Goal: Task Accomplishment & Management: Manage account settings

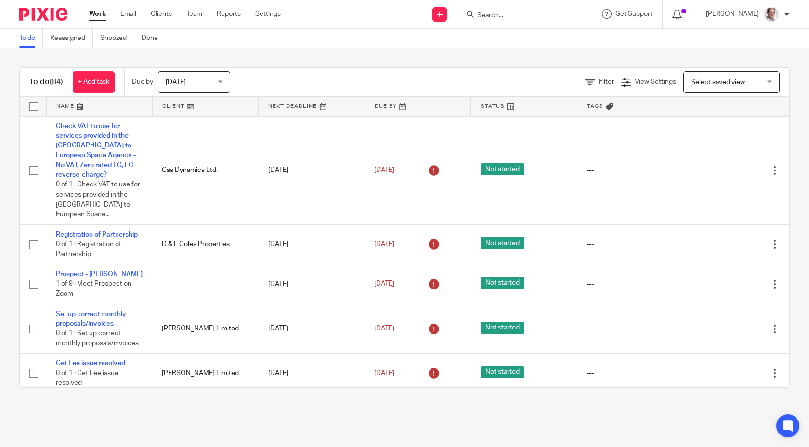
click at [509, 14] on input "Search" at bounding box center [519, 16] width 87 height 9
type input "wagner"
click at [525, 35] on link at bounding box center [548, 41] width 148 height 22
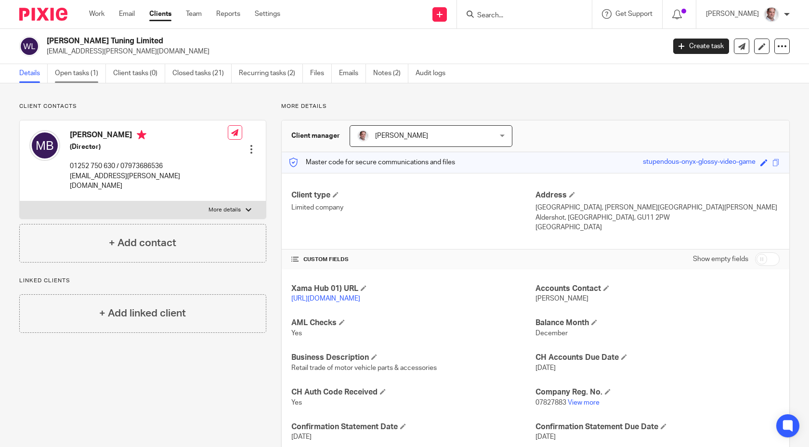
click at [73, 76] on link "Open tasks (1)" at bounding box center [80, 73] width 51 height 19
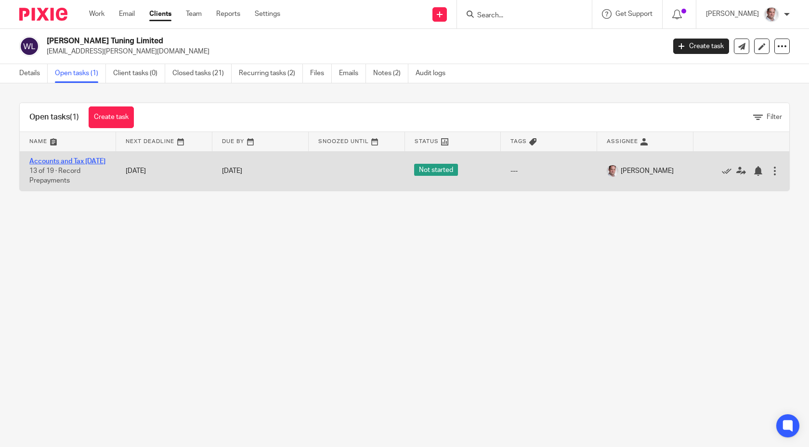
click at [54, 160] on link "Accounts and Tax [DATE]" at bounding box center [67, 161] width 76 height 7
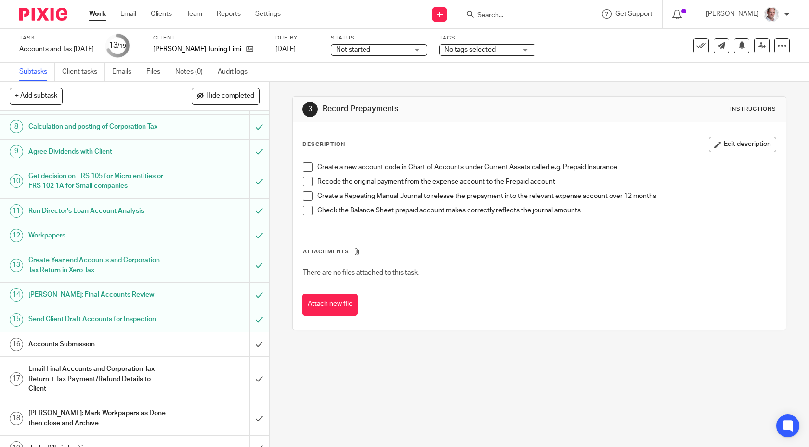
scroll to position [203, 0]
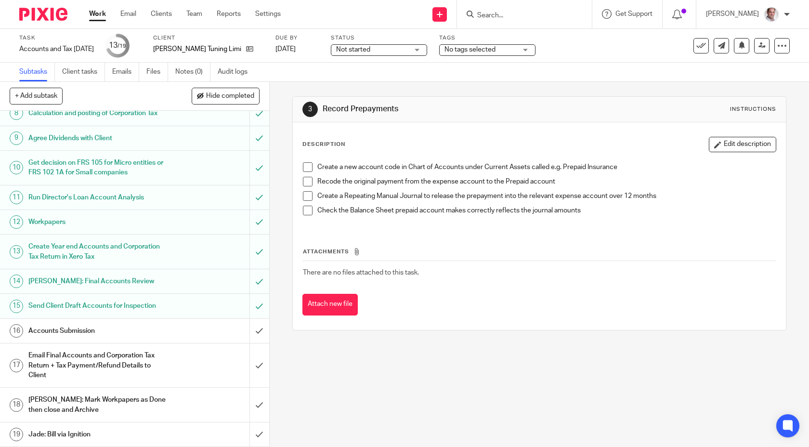
click at [81, 332] on h1 "Accounts Submission" at bounding box center [98, 331] width 141 height 14
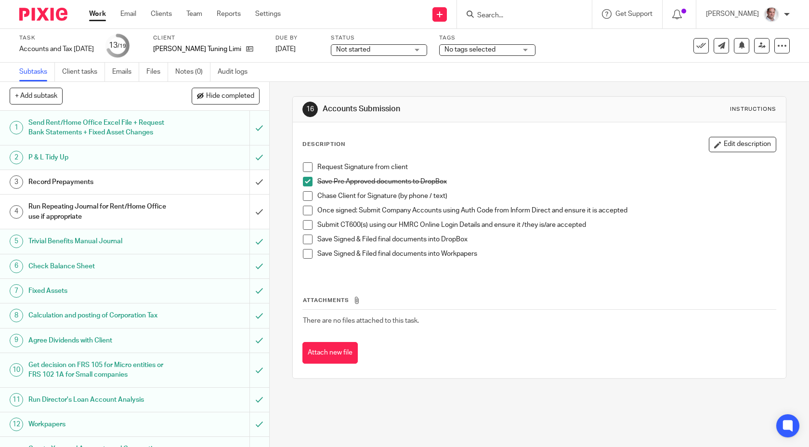
click at [311, 166] on span at bounding box center [308, 167] width 10 height 10
click at [309, 210] on span at bounding box center [308, 211] width 10 height 10
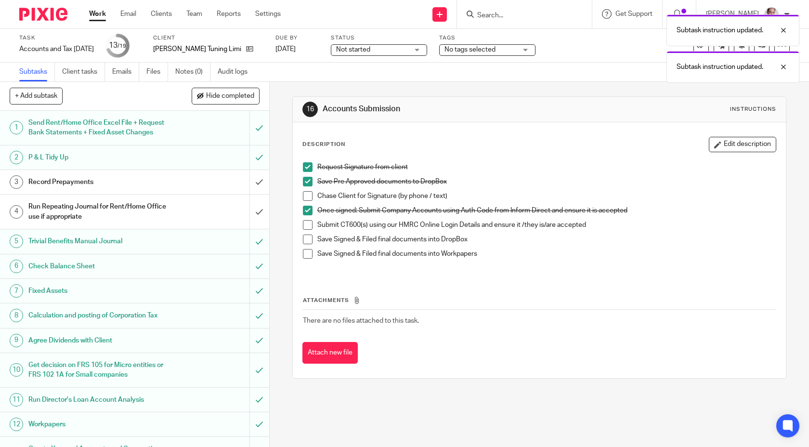
click at [309, 225] on span at bounding box center [308, 225] width 10 height 10
click at [308, 231] on li "Submit CT600(s) using our HMRC Online Login Details and ensure it /they is/are …" at bounding box center [539, 227] width 473 height 14
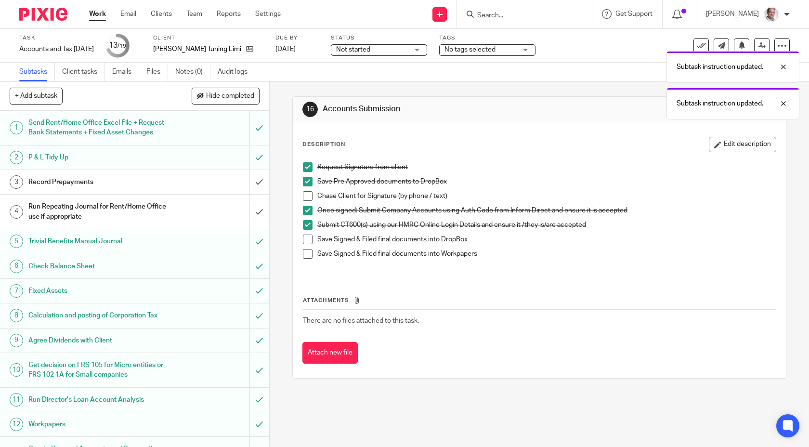
click at [307, 242] on span at bounding box center [308, 239] width 10 height 10
click at [308, 252] on span at bounding box center [308, 254] width 10 height 10
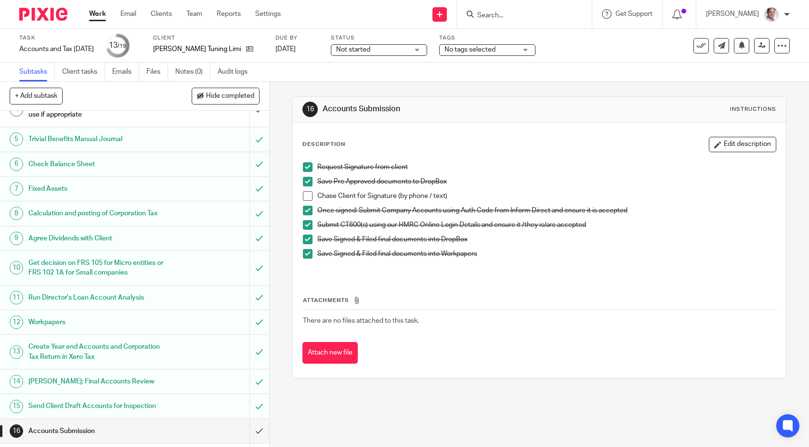
scroll to position [203, 0]
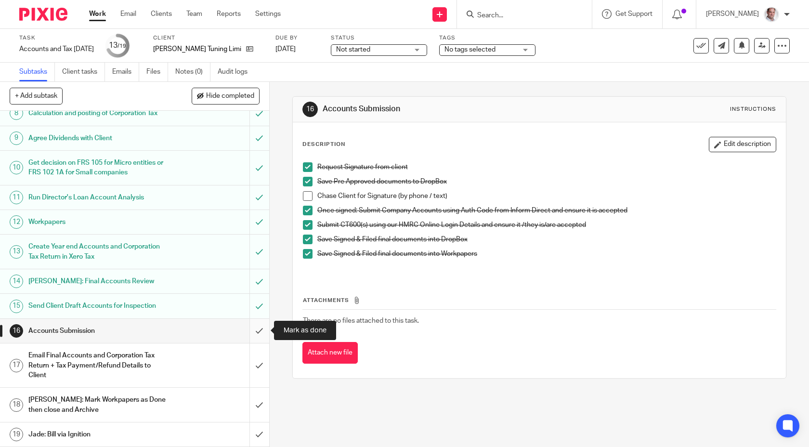
click at [259, 329] on input "submit" at bounding box center [134, 331] width 269 height 24
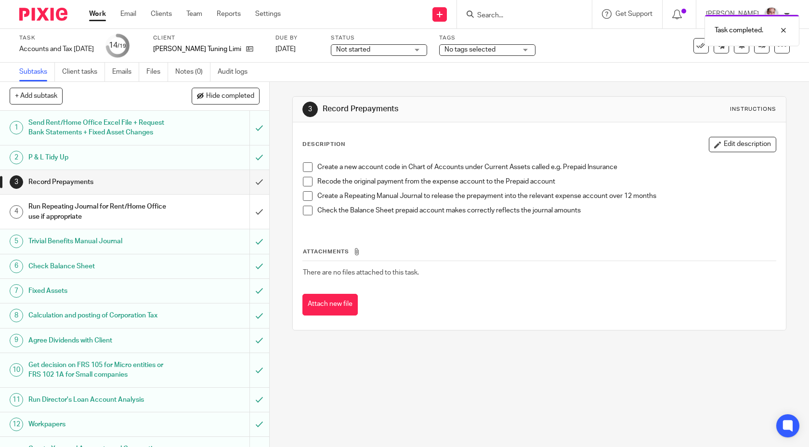
scroll to position [203, 0]
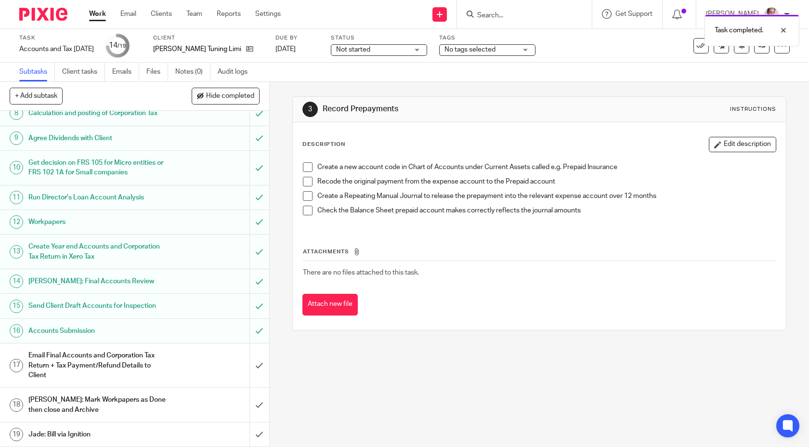
click at [77, 354] on h1 "Email Final Accounts and Corporation Tax Return + Tax Payment/Refund Details to…" at bounding box center [98, 365] width 141 height 34
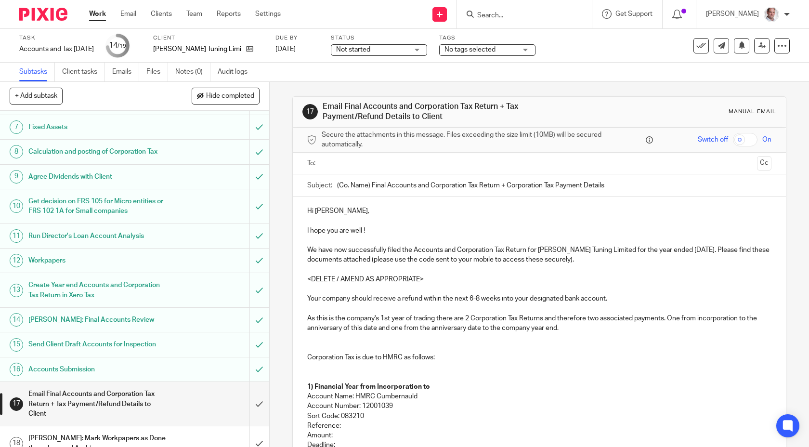
scroll to position [203, 0]
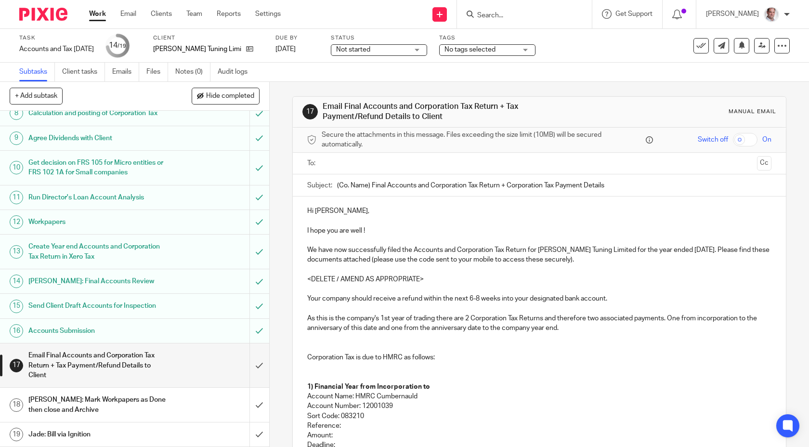
click at [330, 161] on input "text" at bounding box center [539, 163] width 428 height 11
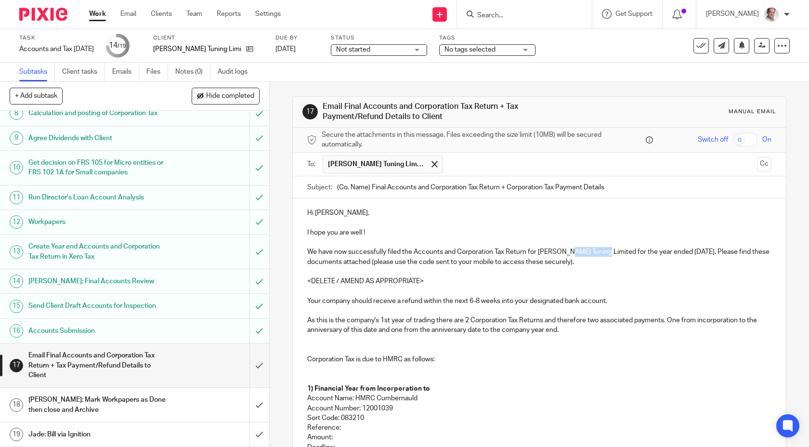
drag, startPoint x: 606, startPoint y: 251, endPoint x: 571, endPoint y: 251, distance: 34.7
click at [571, 251] on p "We have now successfully filed the Accounts and Corporation Tax Return for Wagn…" at bounding box center [539, 257] width 465 height 20
drag, startPoint x: 607, startPoint y: 251, endPoint x: 538, endPoint y: 250, distance: 69.3
click at [538, 250] on p "We have now successfully filed the Accounts and Corporation Tax Return for Wagn…" at bounding box center [539, 257] width 465 height 20
copy p "[PERSON_NAME] Tuning Limited"
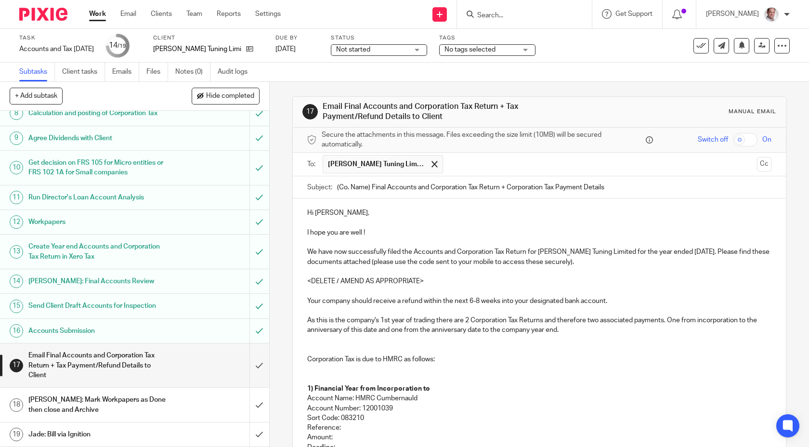
drag, startPoint x: 369, startPoint y: 187, endPoint x: 329, endPoint y: 187, distance: 40.0
click at [329, 187] on div "Subject: (Co. Name) Final Accounts and Corporation Tax Return + Corporation Tax…" at bounding box center [539, 187] width 465 height 22
paste input "[PERSON_NAME] Tuning Limited"
type input "Wagner Tuning Limited Final Accounts and Corporation Tax Return + Corporation T…"
drag, startPoint x: 703, startPoint y: 250, endPoint x: 702, endPoint y: 266, distance: 15.4
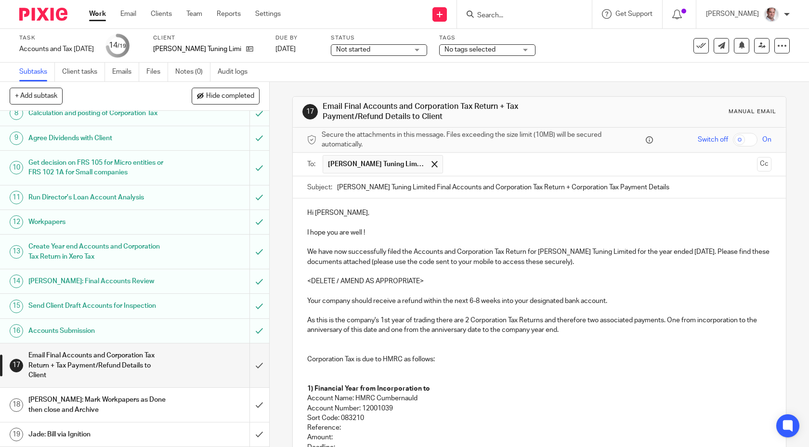
click at [703, 250] on p "We have now successfully filed the Accounts and Corporation Tax Return for Wagn…" at bounding box center [539, 257] width 465 height 20
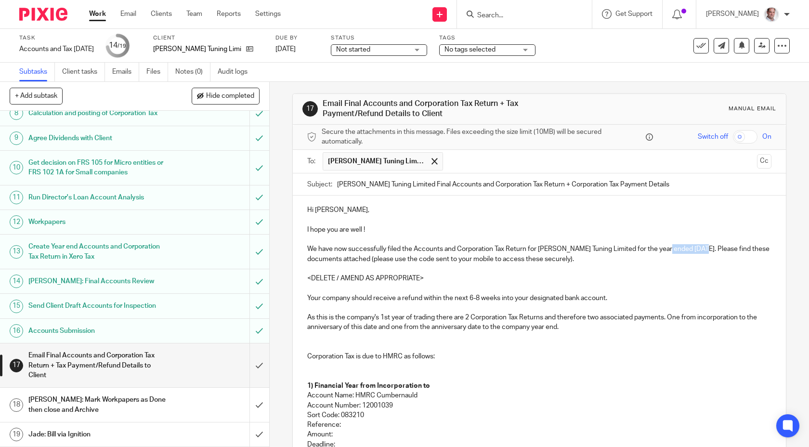
click at [666, 246] on p "We have now successfully filed the Accounts and Corporation Tax Return for Wagn…" at bounding box center [539, 254] width 465 height 20
copy p "31 Dec 2024"
click at [538, 186] on input "Wagner Tuning Limited Final Accounts and Corporation Tax Return + Corporation T…" at bounding box center [554, 184] width 435 height 22
paste input "31 Dec 2024"
type input "[PERSON_NAME] Tuning Limited Final Accounts and Corporation Tax Return [DATE] +…"
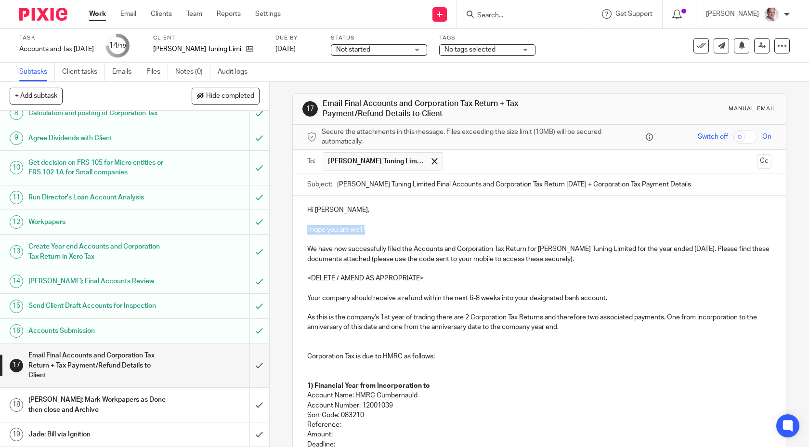
drag, startPoint x: 371, startPoint y: 226, endPoint x: 299, endPoint y: 226, distance: 71.3
click at [299, 226] on div "Hi Mark, I hope you are well ! We have now successfully filed the Accounts and …" at bounding box center [539, 398] width 493 height 407
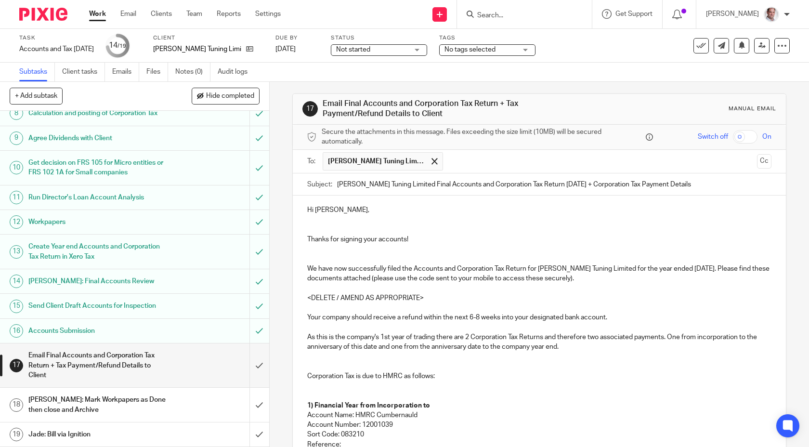
scroll to position [0, 0]
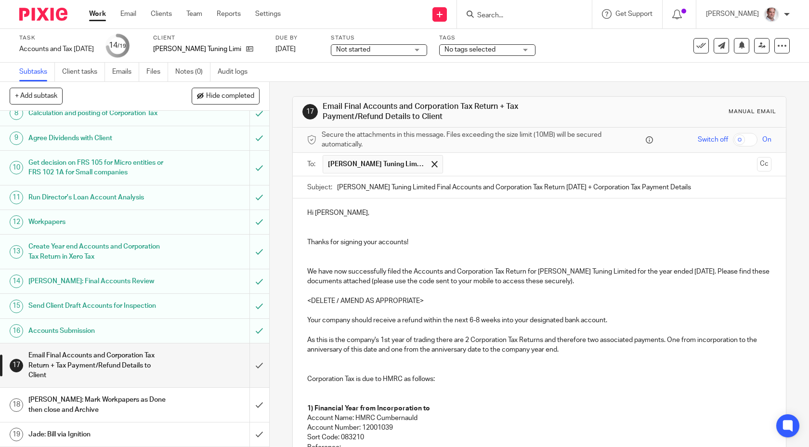
click at [710, 268] on p "We have now successfully filed the Accounts and Corporation Tax Return for Wagn…" at bounding box center [539, 277] width 465 height 20
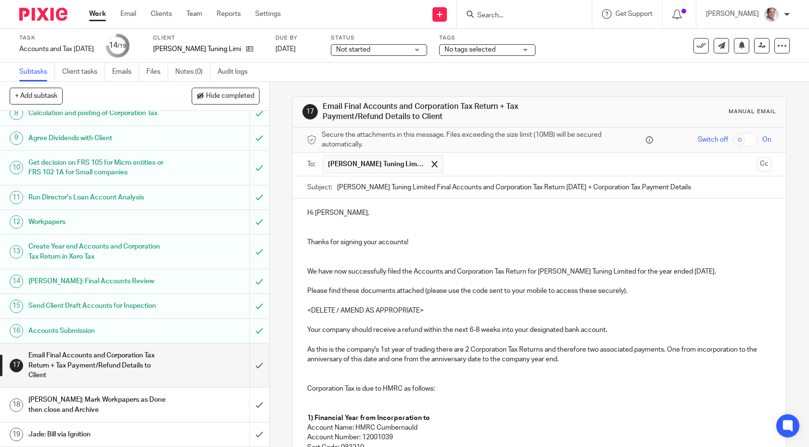
click at [751, 138] on input "checkbox" at bounding box center [745, 139] width 25 height 13
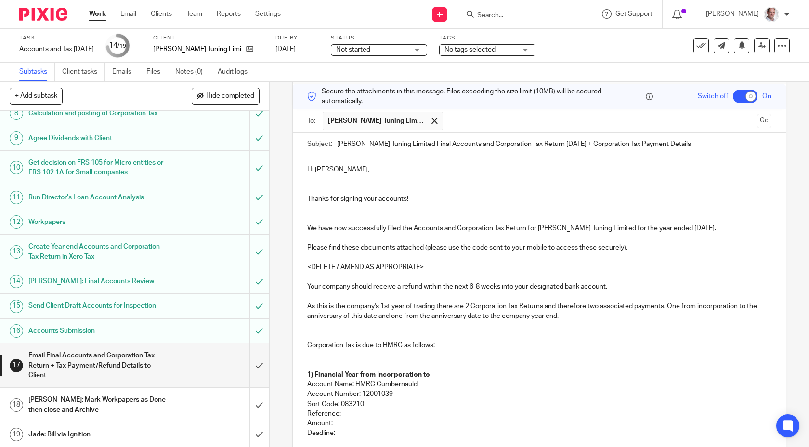
scroll to position [47, 0]
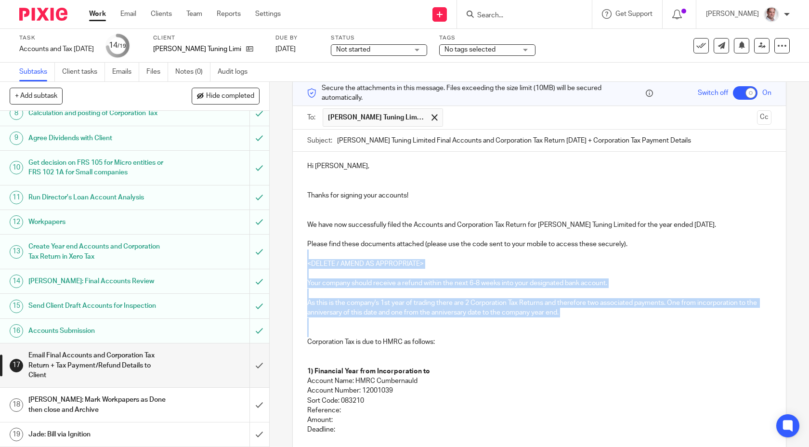
drag, startPoint x: 314, startPoint y: 252, endPoint x: 423, endPoint y: 332, distance: 135.1
click at [423, 332] on div "Hi Mark, Thanks for signing your accounts! We have now successfully filed the A…" at bounding box center [539, 370] width 493 height 436
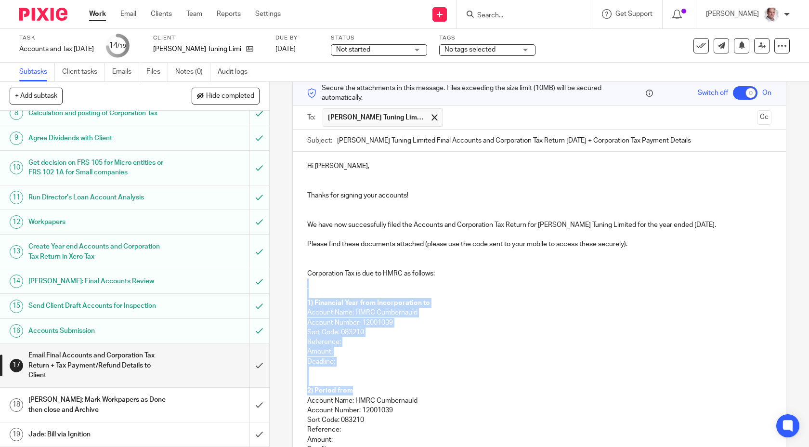
drag, startPoint x: 321, startPoint y: 282, endPoint x: 379, endPoint y: 386, distance: 119.2
click at [377, 387] on div "Hi Mark, Thanks for signing your accounts! We have now successfully filed the A…" at bounding box center [539, 336] width 493 height 368
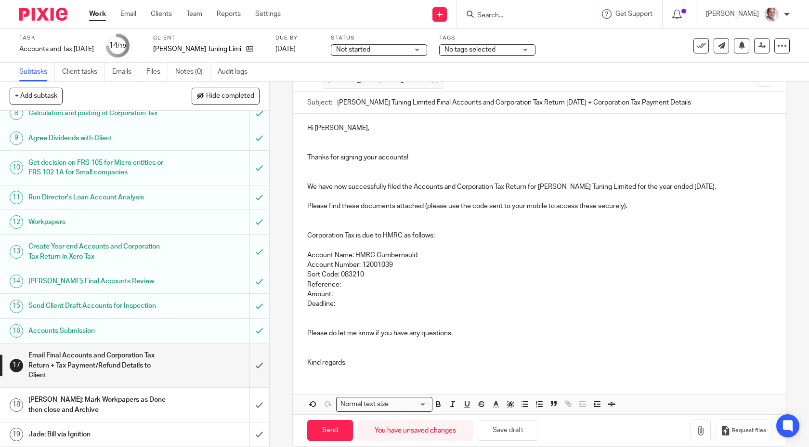
scroll to position [98, 0]
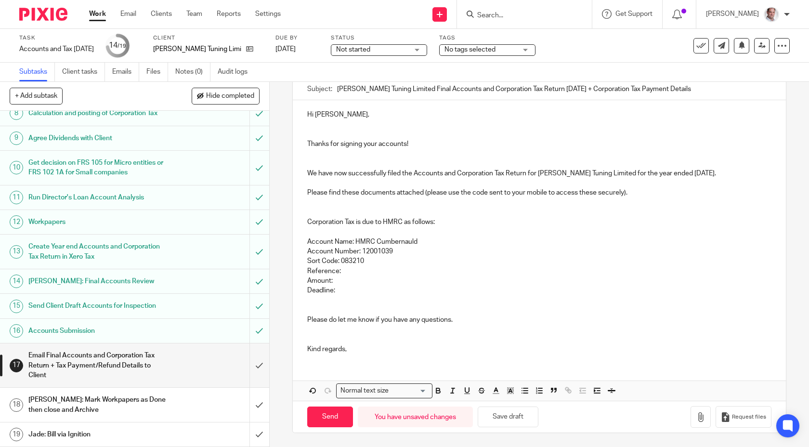
click at [360, 346] on p "Kind regards," at bounding box center [539, 349] width 465 height 10
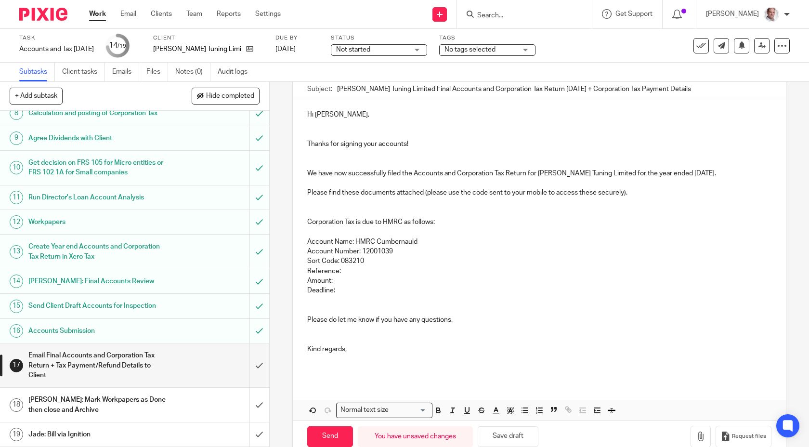
click at [337, 331] on p at bounding box center [539, 329] width 465 height 10
click at [346, 290] on p "Deadline:" at bounding box center [539, 290] width 465 height 10
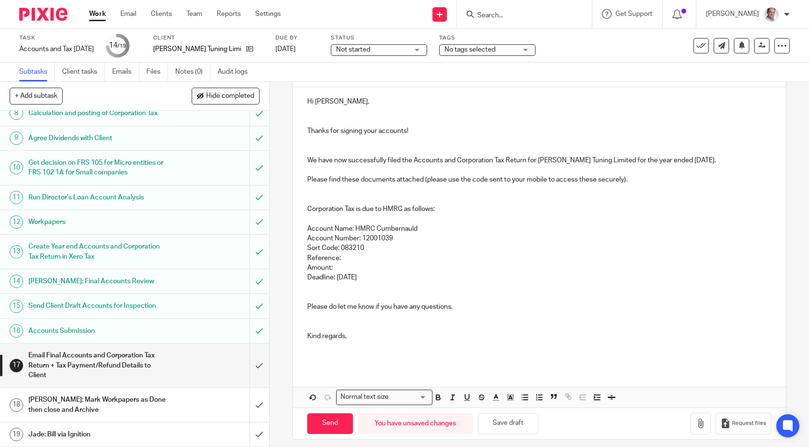
click at [337, 276] on p "Deadline: 1st Oct 2025" at bounding box center [539, 277] width 465 height 10
click at [348, 267] on p "Amount:" at bounding box center [539, 268] width 465 height 10
click at [353, 255] on p "Reference:" at bounding box center [539, 258] width 465 height 10
click at [341, 266] on p "Amount: £" at bounding box center [539, 268] width 465 height 10
drag, startPoint x: 370, startPoint y: 266, endPoint x: 334, endPoint y: 269, distance: 35.7
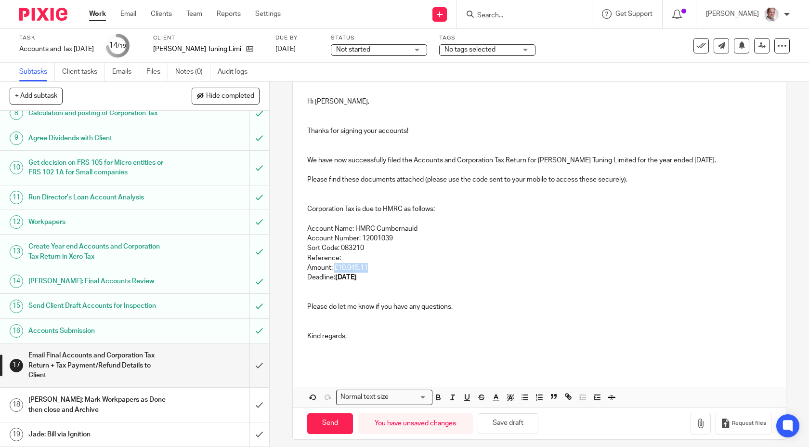
click at [334, 269] on p "Amount: £10,045.11" at bounding box center [539, 268] width 465 height 10
click at [353, 255] on p "Reference:" at bounding box center [539, 258] width 465 height 10
click at [342, 258] on p "Reference:" at bounding box center [539, 258] width 465 height 10
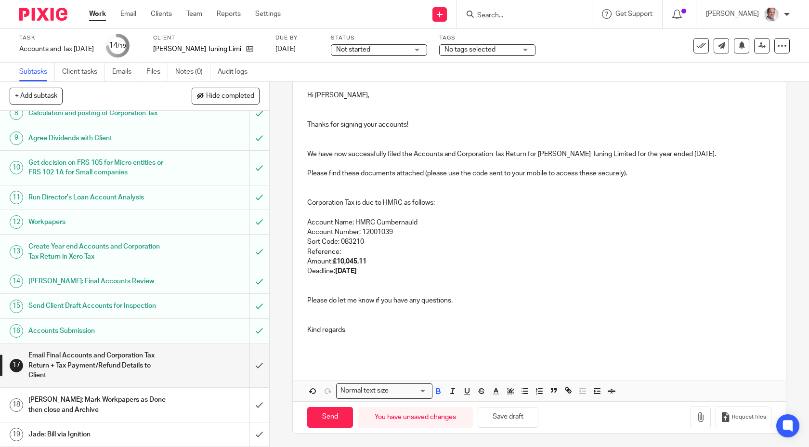
click at [347, 248] on p "Reference:" at bounding box center [539, 252] width 465 height 10
click at [348, 251] on p "Reference:" at bounding box center [539, 252] width 465 height 10
drag, startPoint x: 409, startPoint y: 248, endPoint x: 342, endPoint y: 251, distance: 67.0
click at [342, 251] on p "Reference: 7211428340A00116A" at bounding box center [539, 252] width 465 height 10
click at [451, 255] on p "Reference: 7211428340A00116A" at bounding box center [539, 252] width 465 height 10
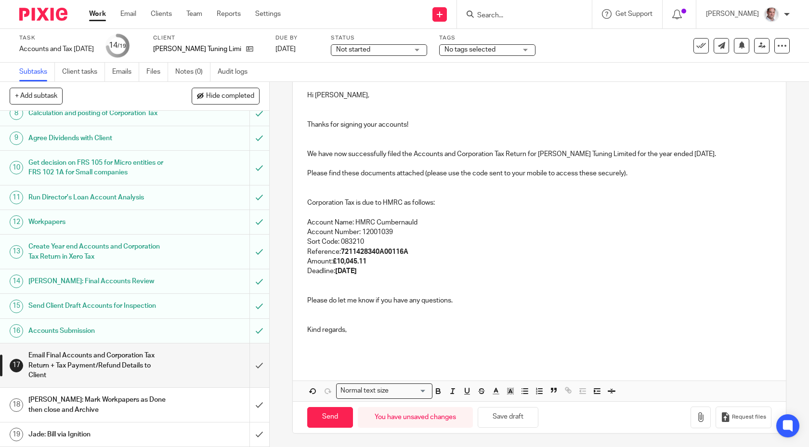
click at [354, 338] on p at bounding box center [539, 340] width 465 height 10
click at [704, 412] on icon "button" at bounding box center [701, 417] width 10 height 10
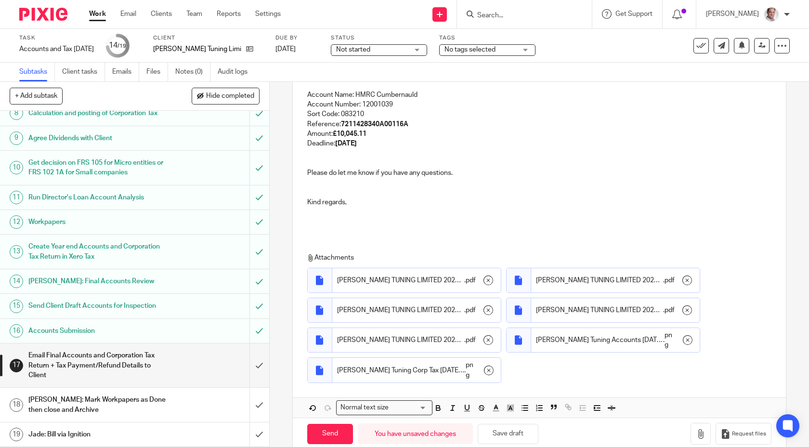
scroll to position [263, 0]
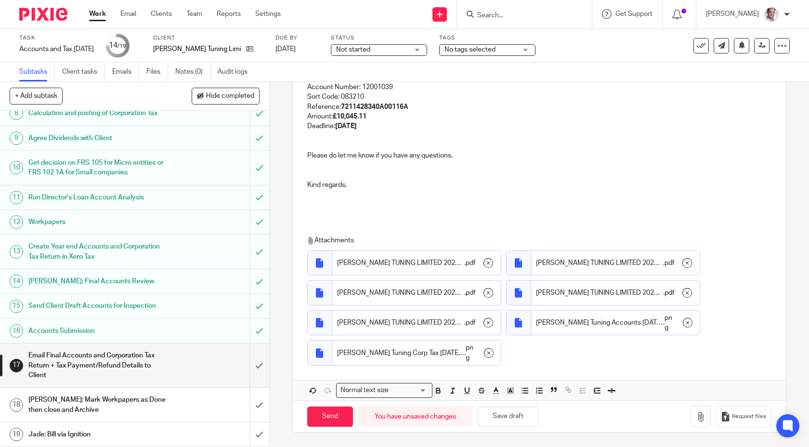
click at [279, 429] on div "17 Email Final Accounts and Corporation Tax Return + Tax Payment/Refund Details…" at bounding box center [539, 264] width 539 height 365
click at [328, 415] on input "Send" at bounding box center [330, 416] width 46 height 21
checkbox input "false"
type input "Sent"
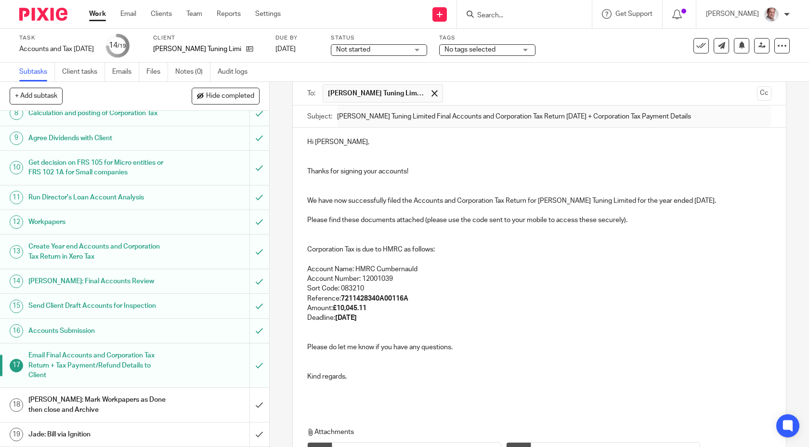
scroll to position [0, 0]
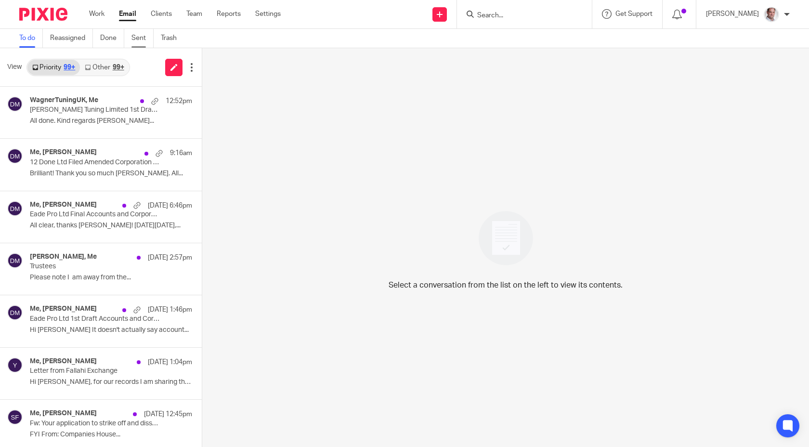
click at [147, 37] on link "Sent" at bounding box center [142, 38] width 22 height 19
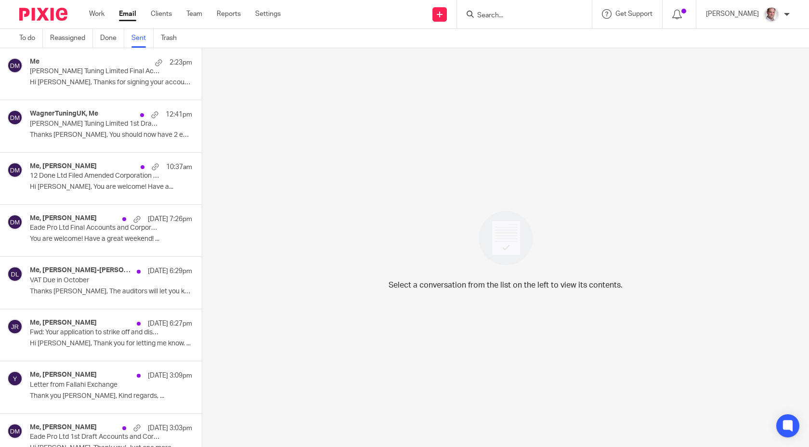
click at [82, 75] on p "[PERSON_NAME] Tuning Limited Final Accounts and Corporation Tax Return [DATE] +…" at bounding box center [95, 71] width 130 height 8
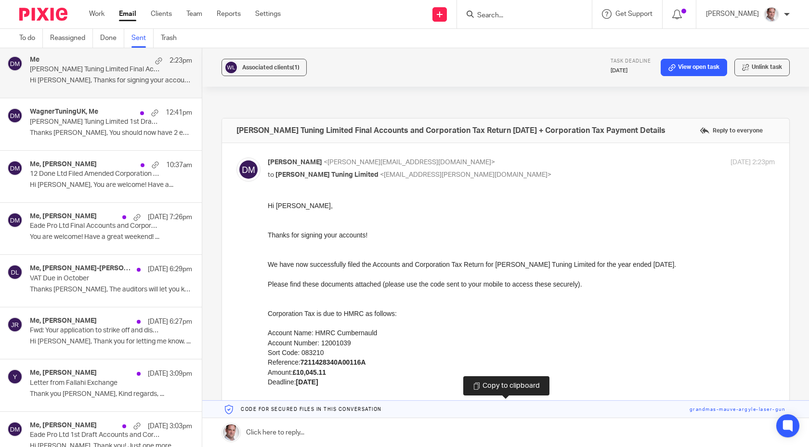
click at [712, 408] on link at bounding box center [505, 409] width 607 height 17
